Goal: Task Accomplishment & Management: Manage account settings

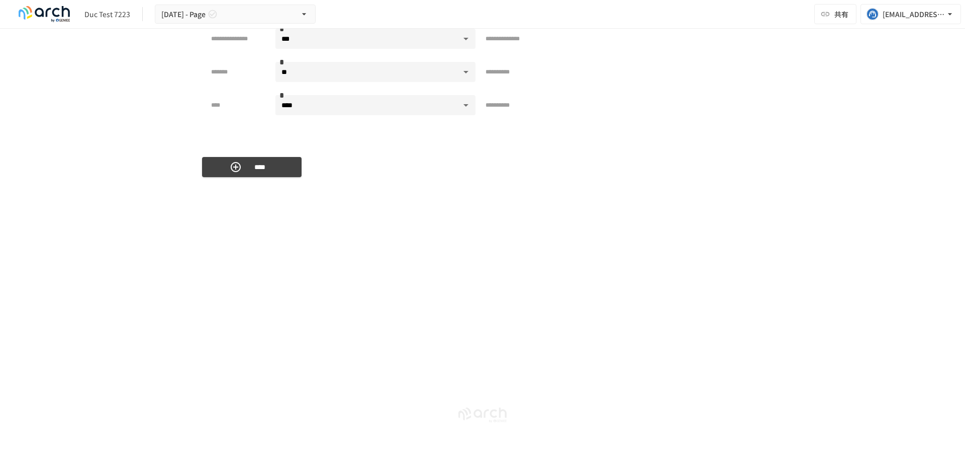
scroll to position [3953, 0]
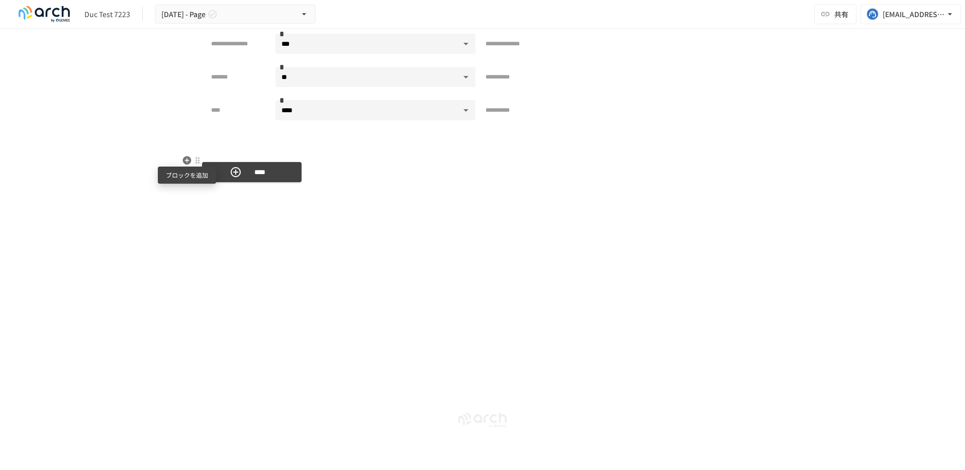
click at [186, 161] on icon "button" at bounding box center [187, 160] width 10 height 10
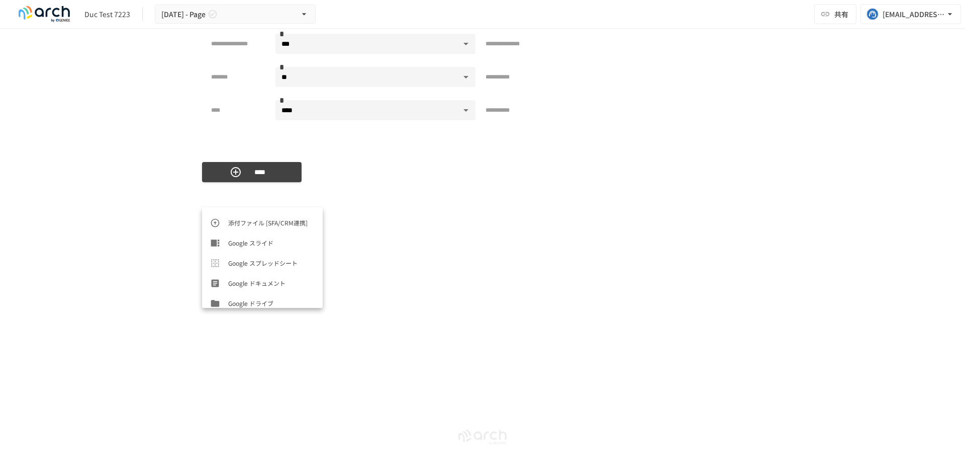
scroll to position [503, 0]
click at [240, 277] on span "商品登録[SFA/CRM連携]" at bounding box center [271, 277] width 86 height 10
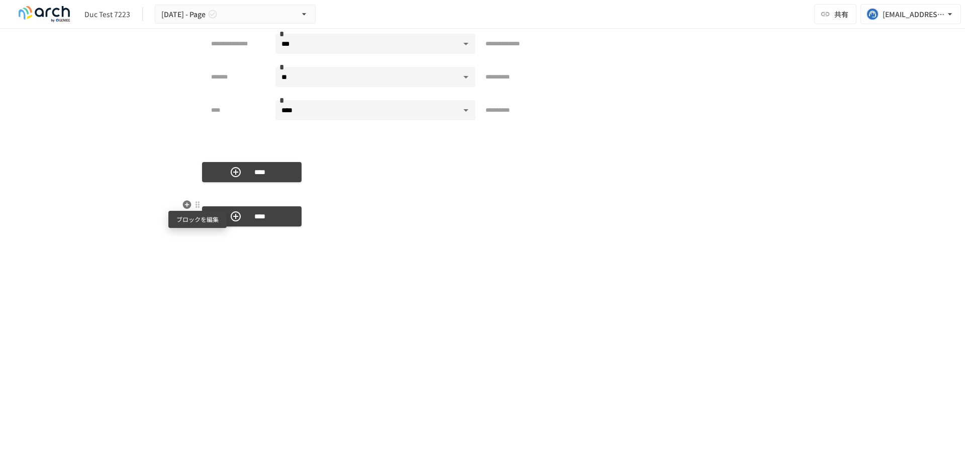
click at [197, 203] on div at bounding box center [198, 205] width 8 height 8
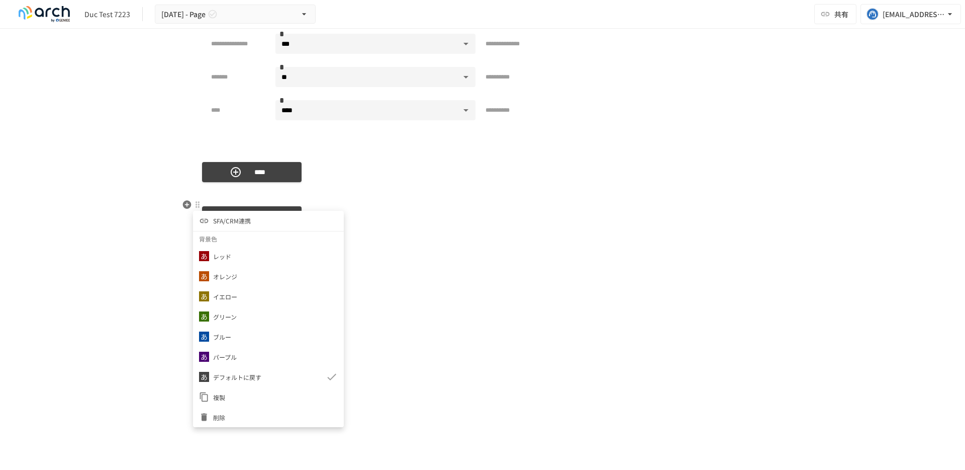
click at [245, 214] on li "SFA/CRM連携" at bounding box center [268, 221] width 151 height 20
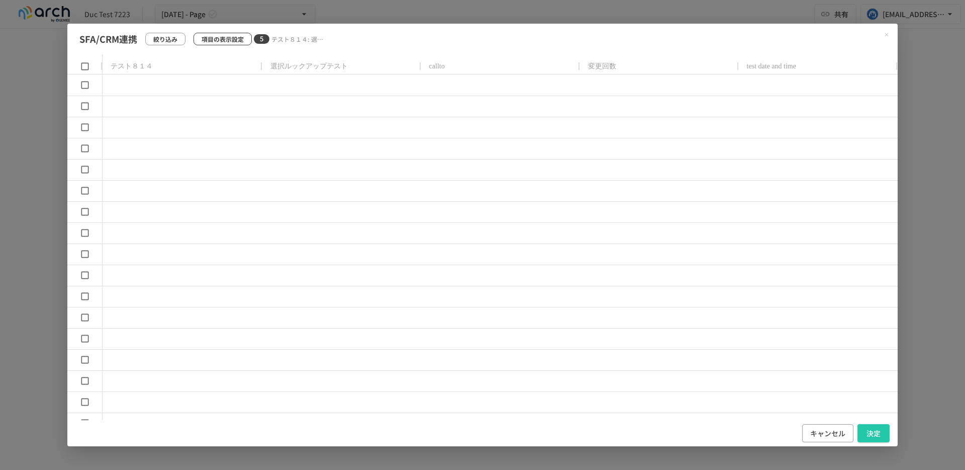
click at [231, 38] on p "項目の表示設定" at bounding box center [223, 39] width 42 height 10
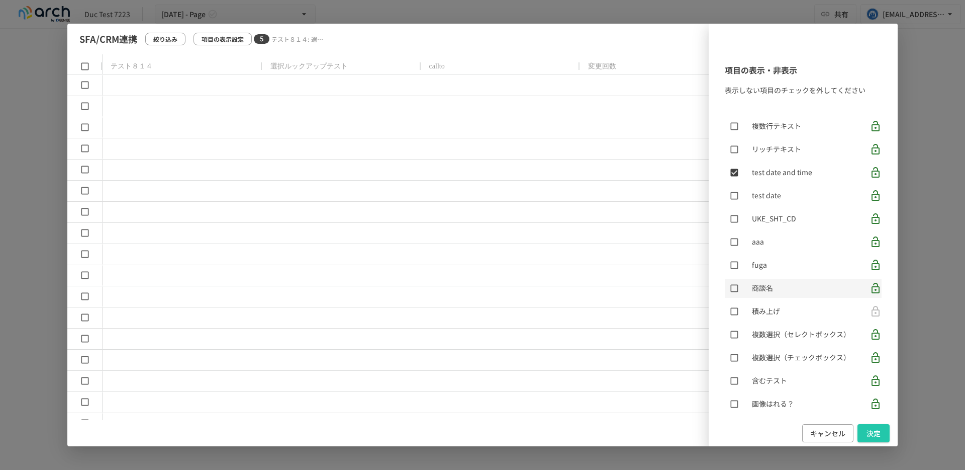
scroll to position [109, 0]
click at [351, 57] on div "項目の表示・非表示 表示しない項目のチェックを外してください ​ テスト８１４ 選択ルックアップテスト callto 変更回数 複数行テキスト リッチテキスト…" at bounding box center [482, 235] width 830 height 423
click at [837, 439] on button "キャンセル" at bounding box center [827, 433] width 51 height 19
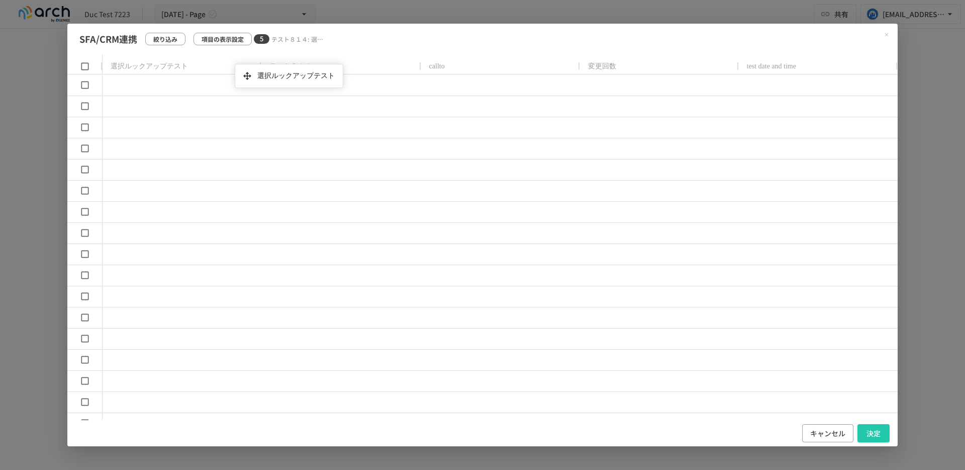
drag, startPoint x: 323, startPoint y: 68, endPoint x: 237, endPoint y: 67, distance: 85.5
drag, startPoint x: 458, startPoint y: 70, endPoint x: 183, endPoint y: 61, distance: 275.1
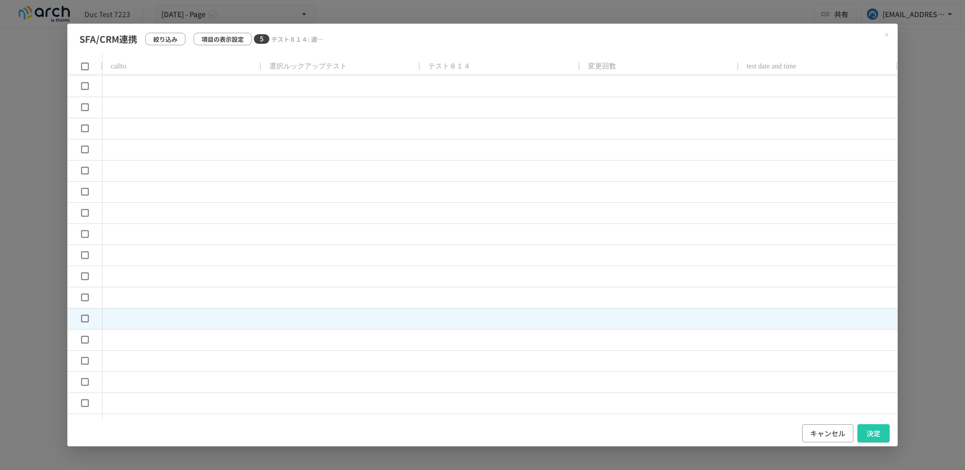
scroll to position [0, 0]
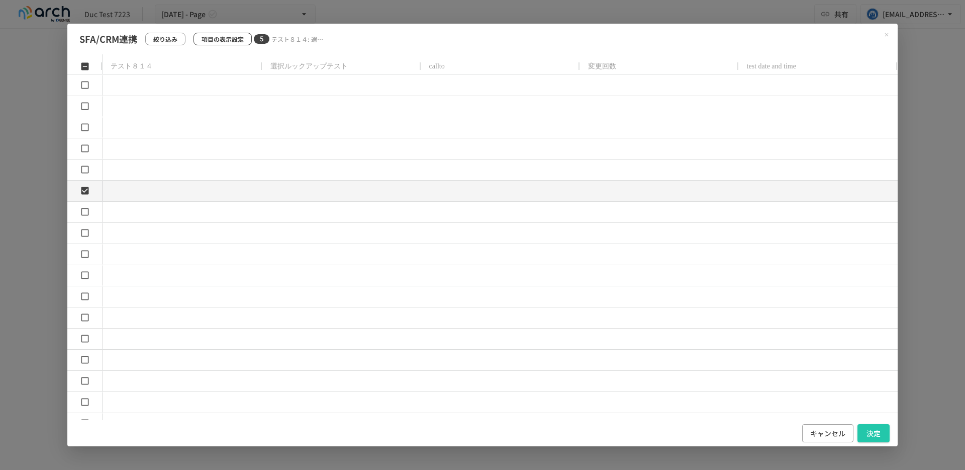
click at [218, 38] on p "項目の表示設定" at bounding box center [223, 39] width 42 height 10
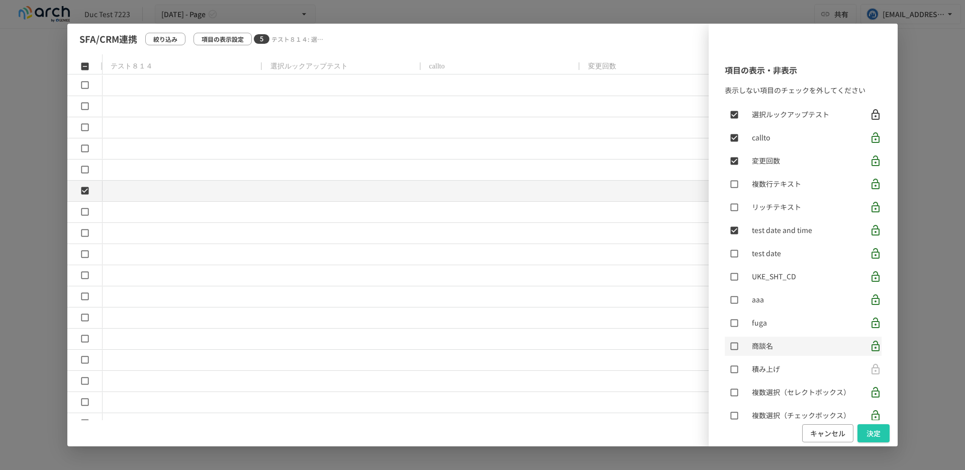
scroll to position [56, 0]
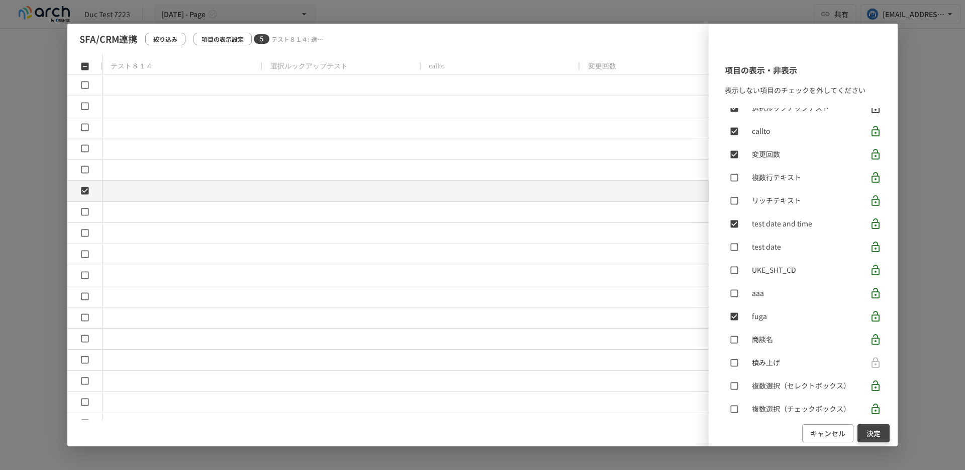
click at [872, 431] on button "決定" at bounding box center [874, 433] width 32 height 19
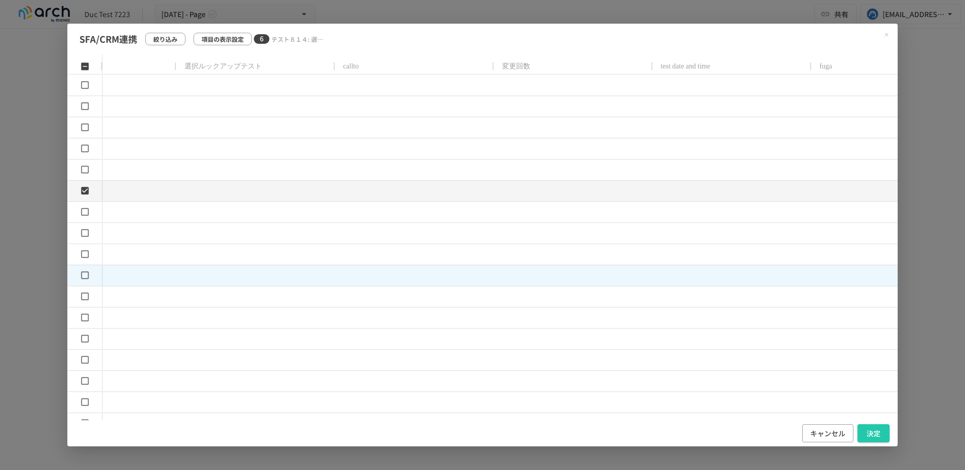
scroll to position [0, 101]
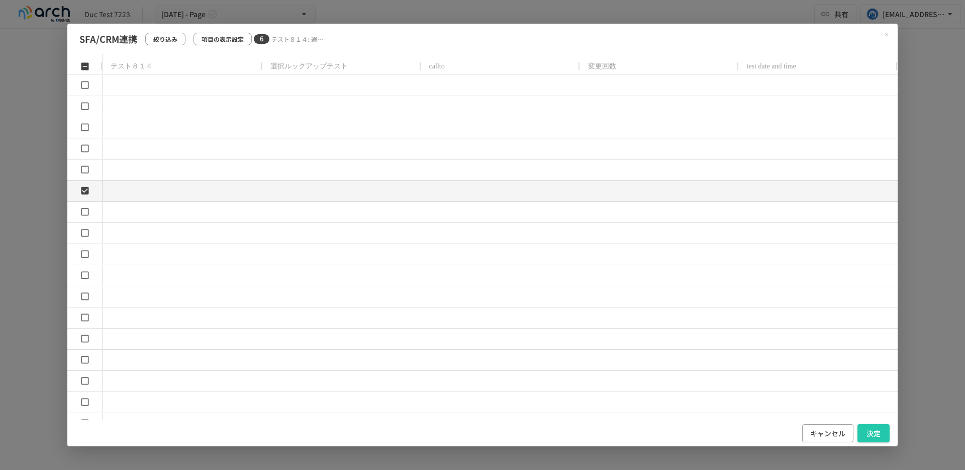
click at [888, 35] on icon "Close modal" at bounding box center [887, 35] width 6 height 6
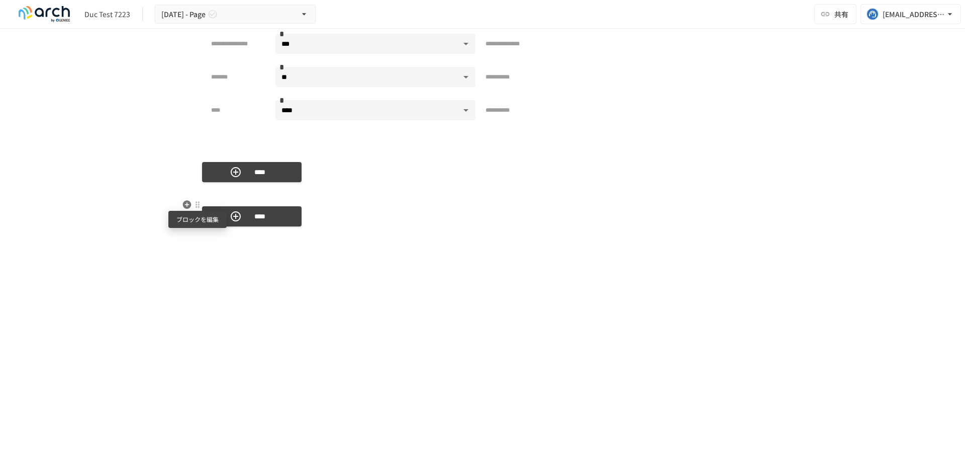
click at [199, 203] on div at bounding box center [198, 205] width 8 height 8
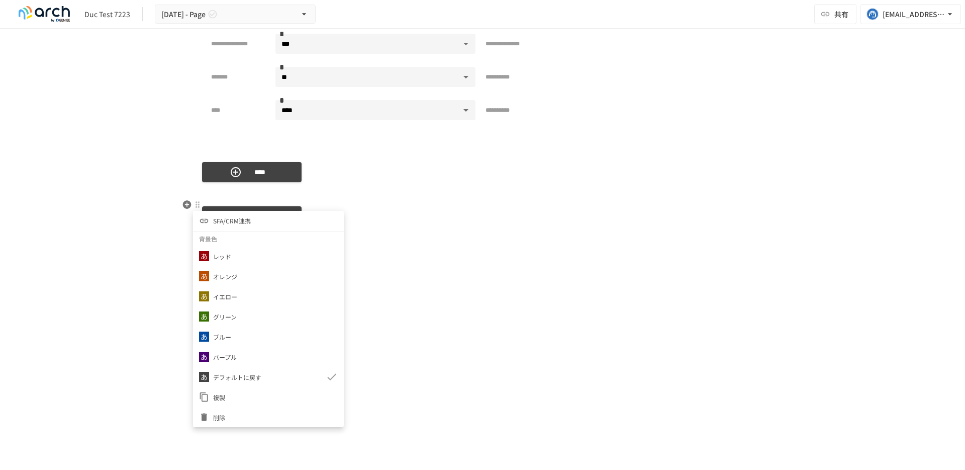
click at [212, 415] on div at bounding box center [206, 417] width 14 height 10
